Goal: Register for event/course

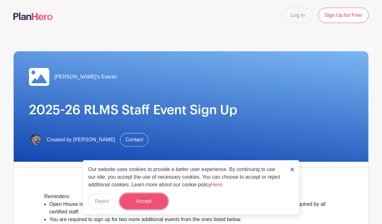
click at [149, 201] on button "Accept" at bounding box center [144, 200] width 48 height 15
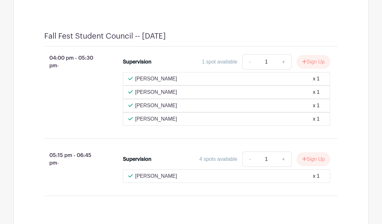
scroll to position [1063, 0]
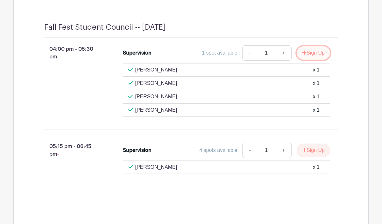
click at [304, 55] on icon "submit" at bounding box center [304, 52] width 4 height 5
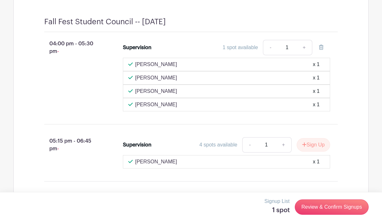
scroll to position [1069, 0]
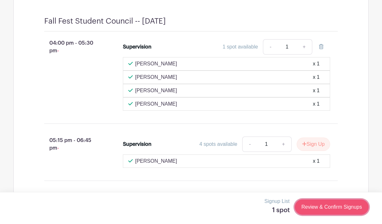
click at [337, 207] on link "Review & Confirm Signups" at bounding box center [332, 206] width 74 height 15
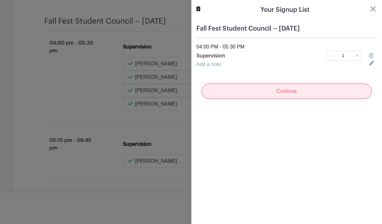
click at [327, 89] on input "Continue" at bounding box center [287, 90] width 170 height 15
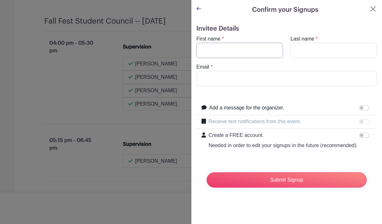
click at [237, 54] on input "First name" at bounding box center [240, 50] width 87 height 15
type input "[PERSON_NAME]"
click at [316, 48] on input "Last name" at bounding box center [334, 50] width 87 height 15
type input "[PERSON_NAME]"
click at [264, 83] on input "Email" at bounding box center [287, 78] width 181 height 15
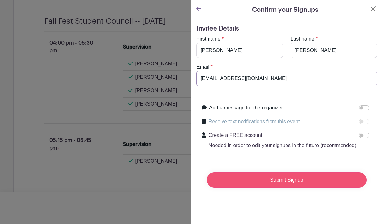
type input "[EMAIL_ADDRESS][DOMAIN_NAME]"
click at [266, 178] on input "Submit Signup" at bounding box center [287, 179] width 160 height 15
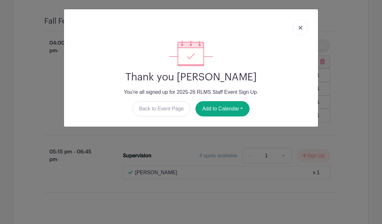
click at [301, 28] on img at bounding box center [301, 28] width 4 height 4
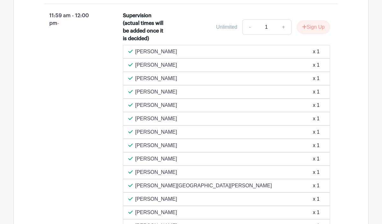
scroll to position [3326, 0]
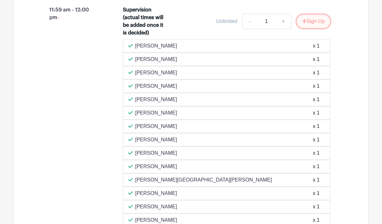
click at [302, 24] on icon "submit" at bounding box center [304, 20] width 4 height 5
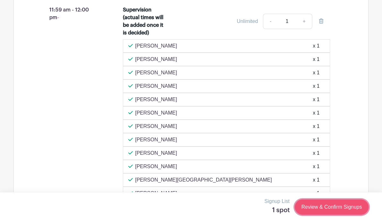
click at [331, 211] on link "Review & Confirm Signups" at bounding box center [332, 206] width 74 height 15
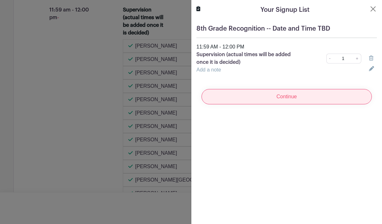
click at [285, 95] on input "Continue" at bounding box center [287, 96] width 170 height 15
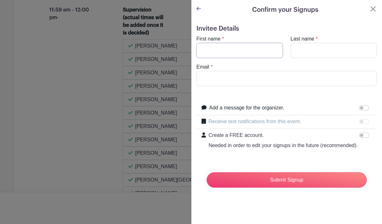
click at [228, 47] on input "First name" at bounding box center [240, 50] width 87 height 15
type input "[PERSON_NAME]"
click at [298, 52] on input "Last name" at bounding box center [334, 50] width 87 height 15
type input "[PERSON_NAME]"
click at [275, 77] on input "Email" at bounding box center [287, 78] width 181 height 15
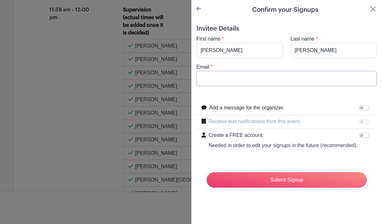
type input "[EMAIL_ADDRESS][DOMAIN_NAME]"
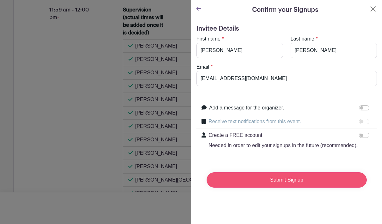
click at [269, 176] on input "Submit Signup" at bounding box center [287, 179] width 160 height 15
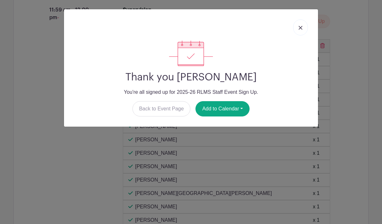
click at [302, 32] on link at bounding box center [300, 27] width 15 height 16
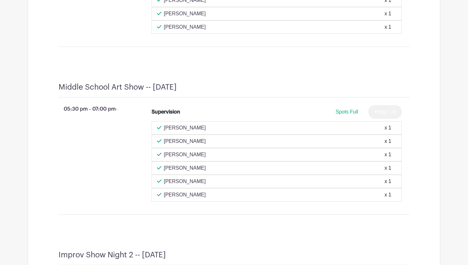
scroll to position [2477, 0]
